Goal: Obtain resource: Obtain resource

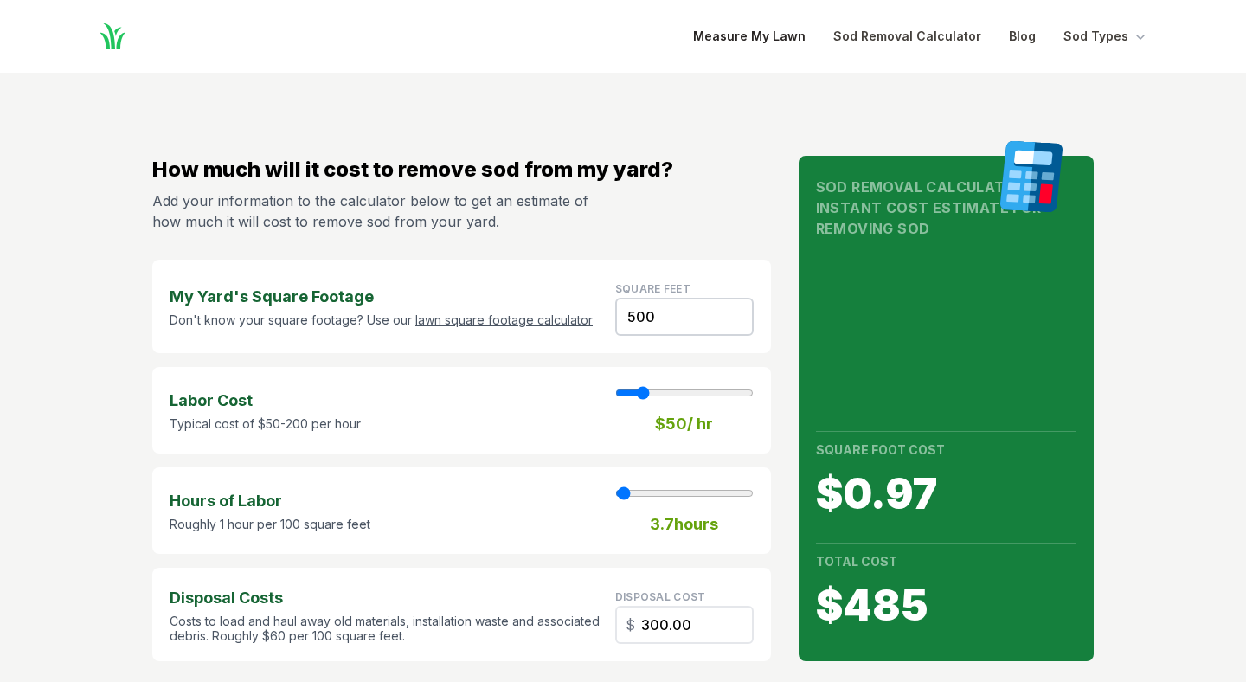
click at [769, 38] on link "Measure My Lawn" at bounding box center [749, 36] width 112 height 21
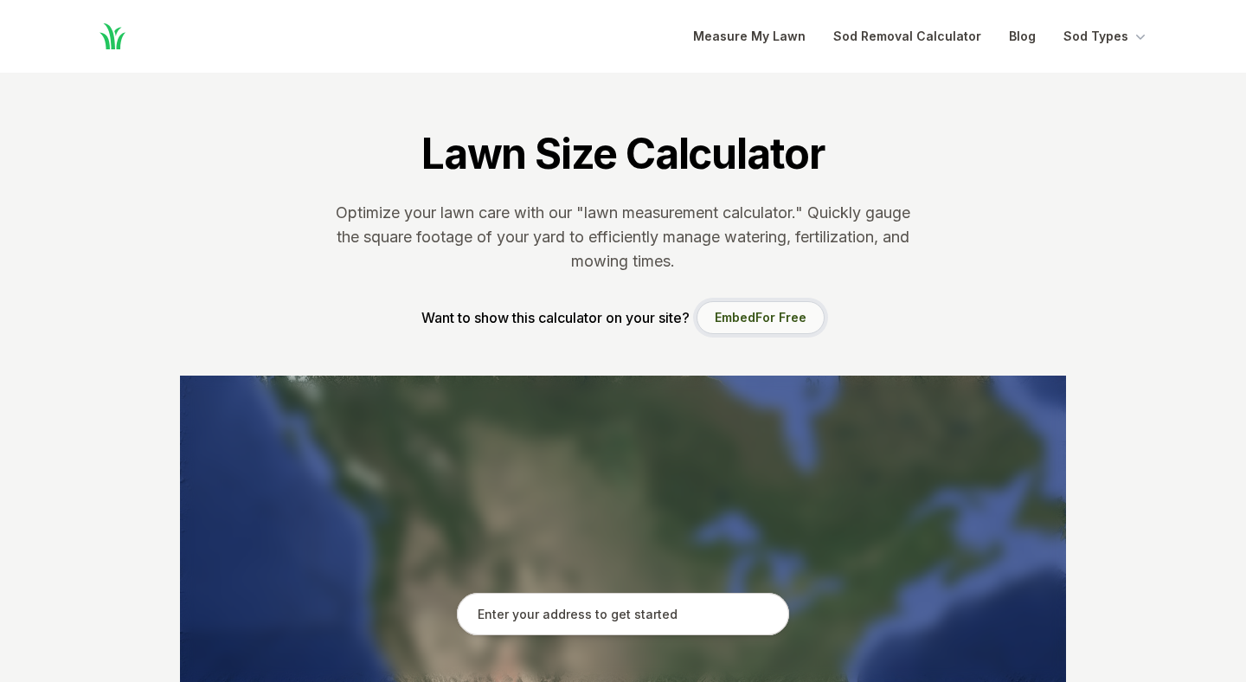
click at [743, 319] on button "Embed For Free" at bounding box center [760, 317] width 128 height 33
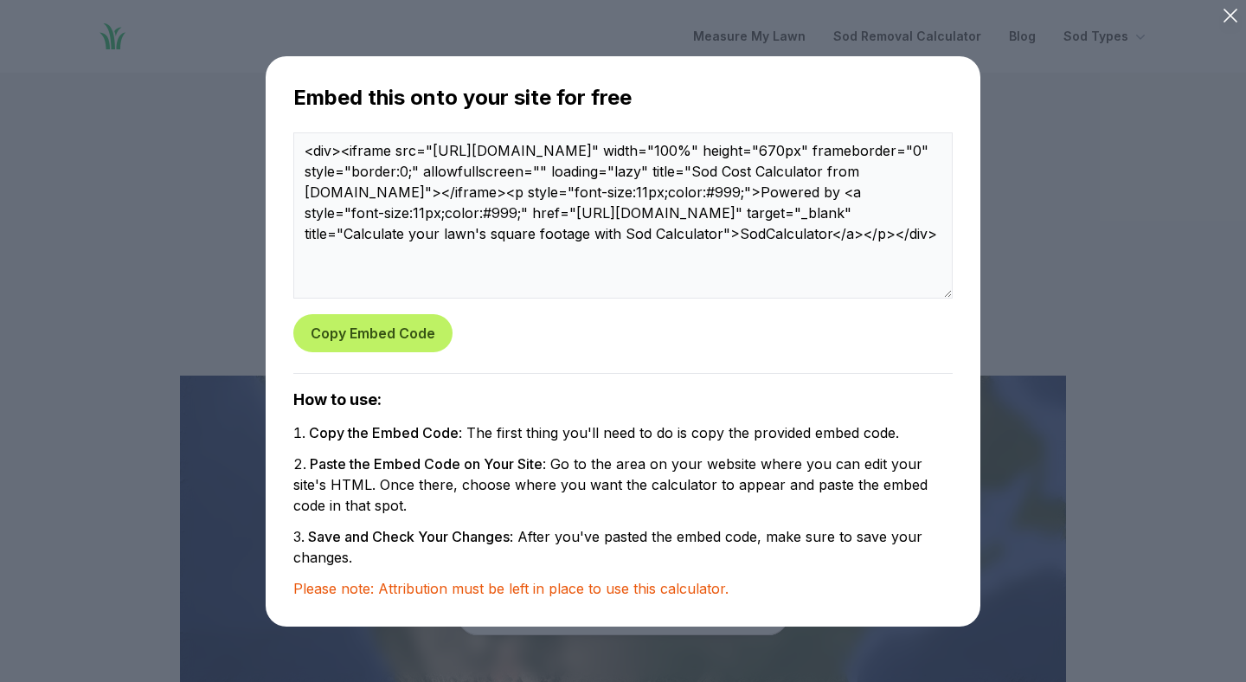
drag, startPoint x: 727, startPoint y: 260, endPoint x: 273, endPoint y: 118, distance: 475.2
click at [273, 118] on div "Embed this onto your site for free <div><iframe src="https://www.sodcalculator.…" at bounding box center [623, 341] width 715 height 570
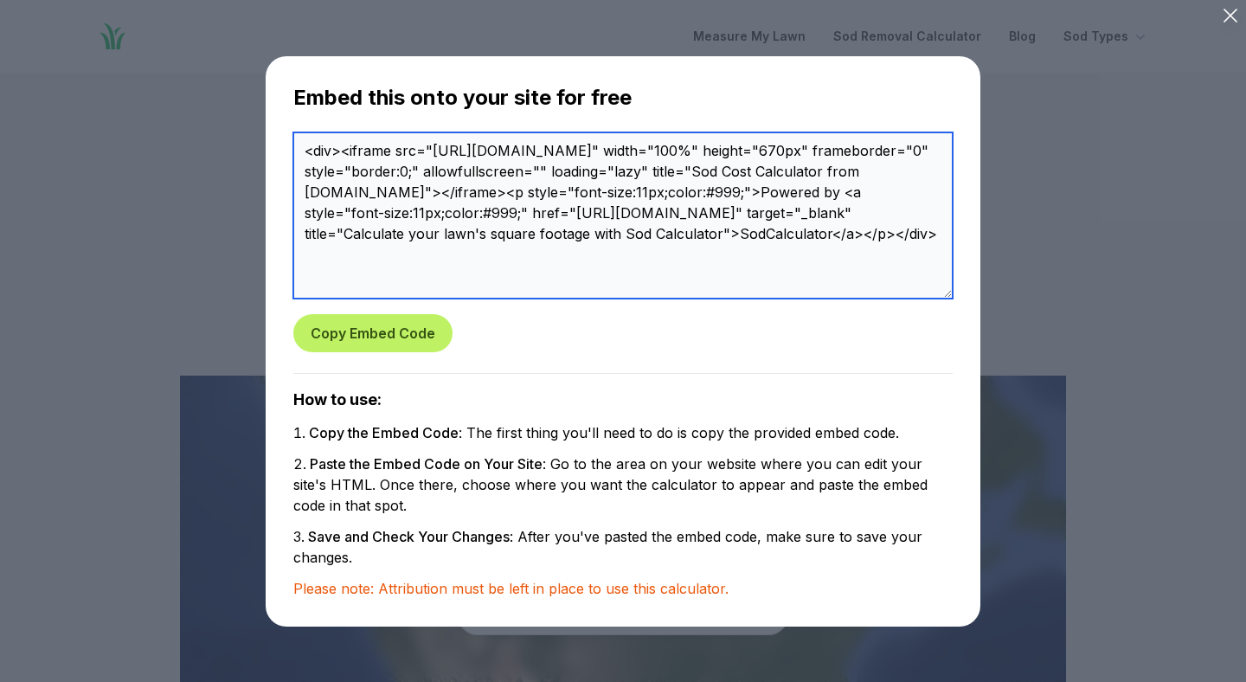
click at [486, 163] on textarea "<div><iframe src="https://www.sodcalculator.com/embeds/square-footage/1lkgp7" w…" at bounding box center [622, 215] width 659 height 166
drag, startPoint x: 431, startPoint y: 150, endPoint x: 846, endPoint y: 149, distance: 415.2
click at [846, 149] on textarea "<div><iframe src="https://www.sodcalculator.com/embeds/square-footage/1lkgp7" w…" at bounding box center [622, 215] width 659 height 166
click at [725, 267] on textarea "<div><iframe src="https://www.sodcalculator.com/embeds/square-footage/1lkgp7" w…" at bounding box center [622, 215] width 659 height 166
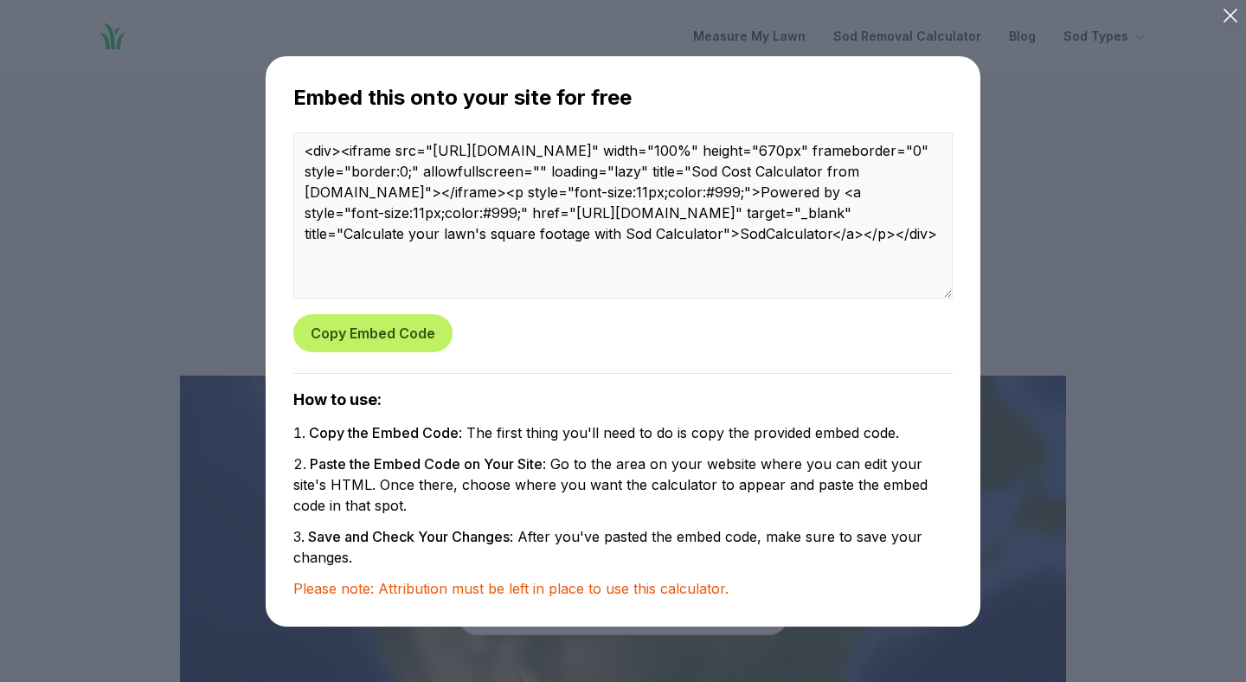
drag, startPoint x: 299, startPoint y: 92, endPoint x: 659, endPoint y: 106, distance: 360.1
click at [663, 111] on h3 "Embed this onto your site for free" at bounding box center [622, 98] width 659 height 28
click at [1229, 18] on icon at bounding box center [1230, 15] width 24 height 24
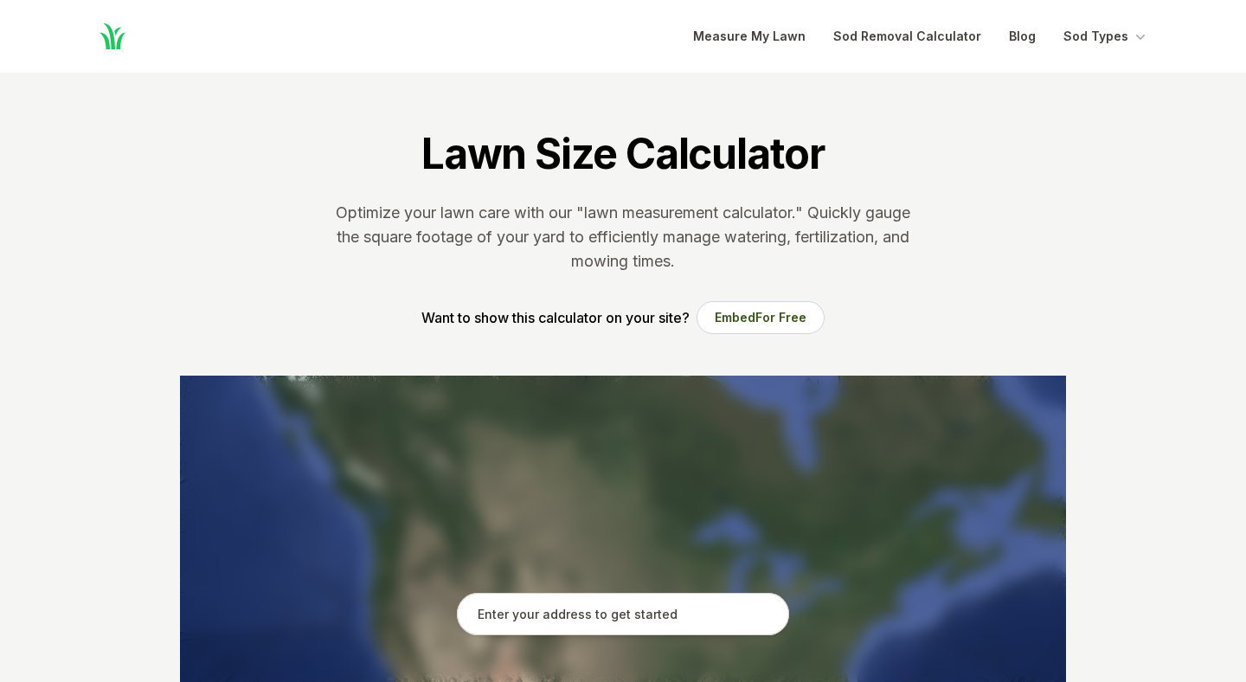
click at [597, 194] on section "Lawn Size Calculator Optimize your lawn care with our "lawn measurement calcula…" at bounding box center [622, 224] width 941 height 303
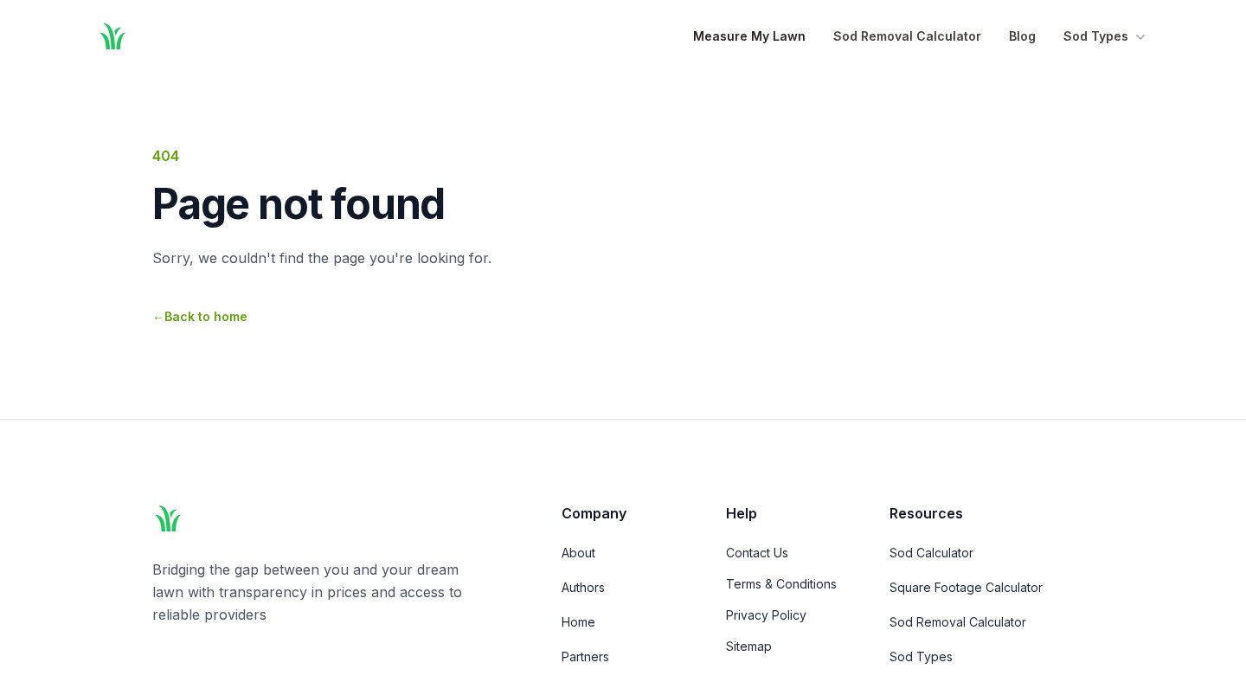
click at [771, 36] on link "Measure My Lawn" at bounding box center [749, 36] width 112 height 21
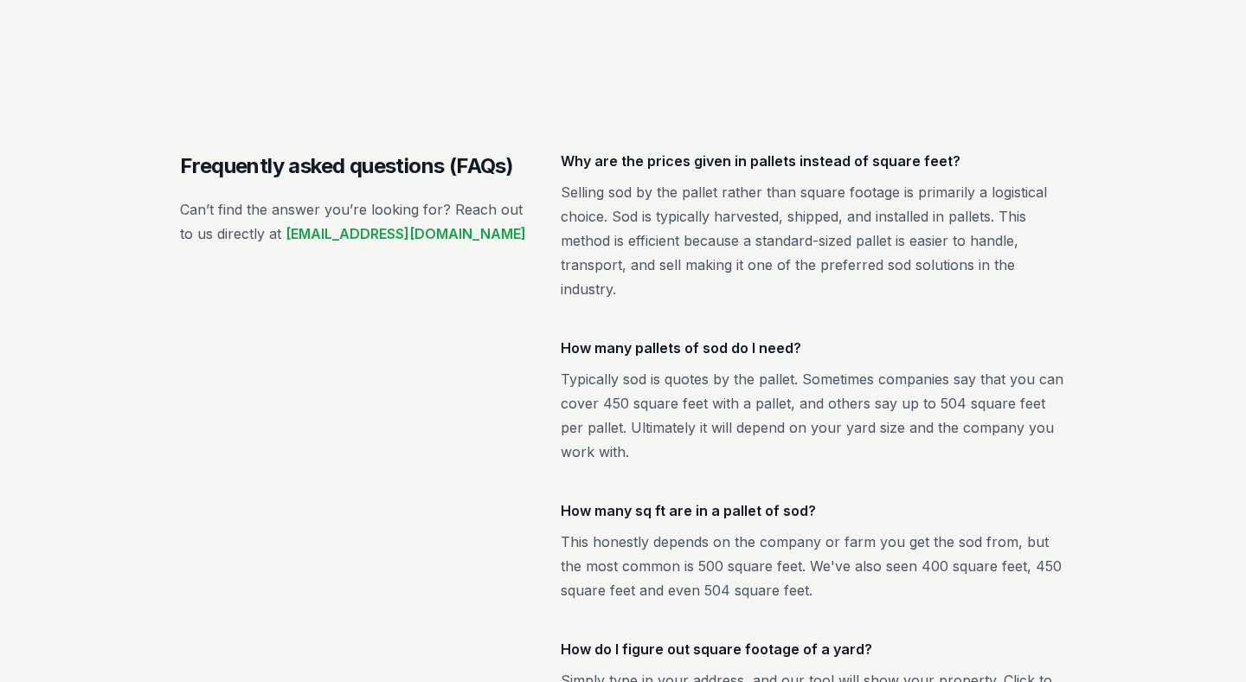
scroll to position [3465, 0]
